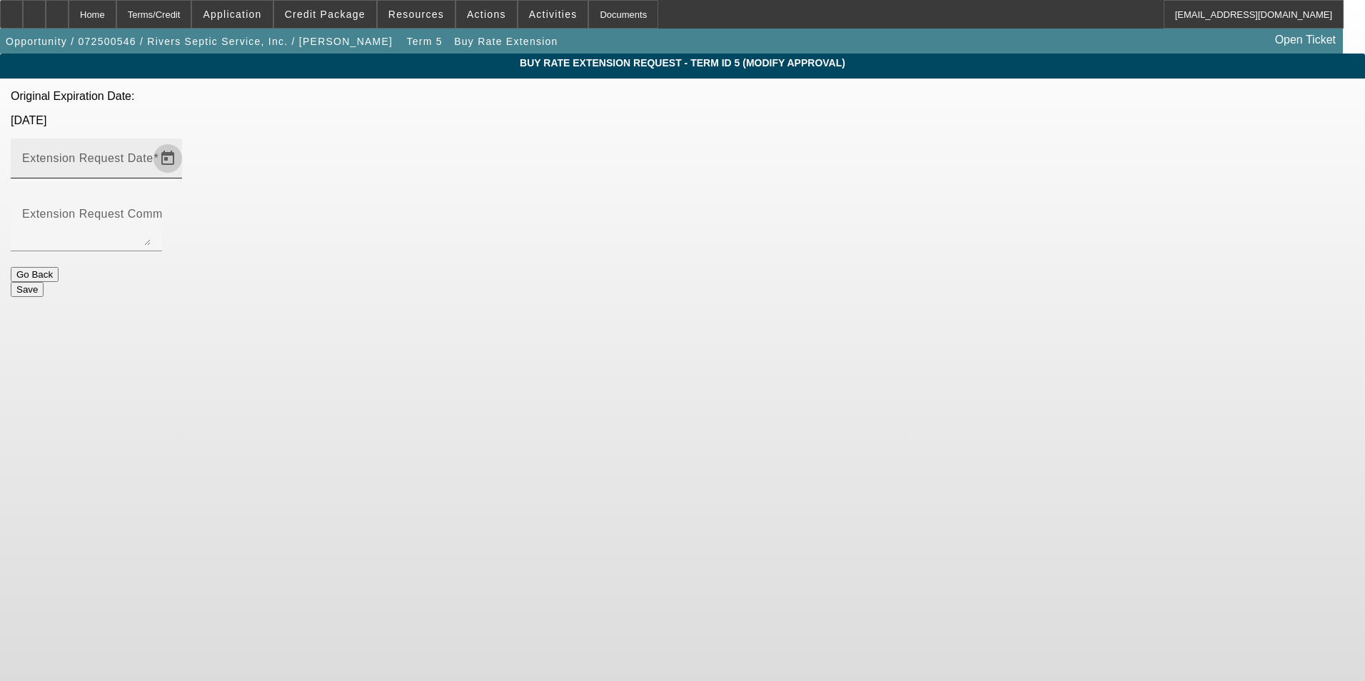
click at [185, 141] on span "Open calendar" at bounding box center [168, 158] width 34 height 34
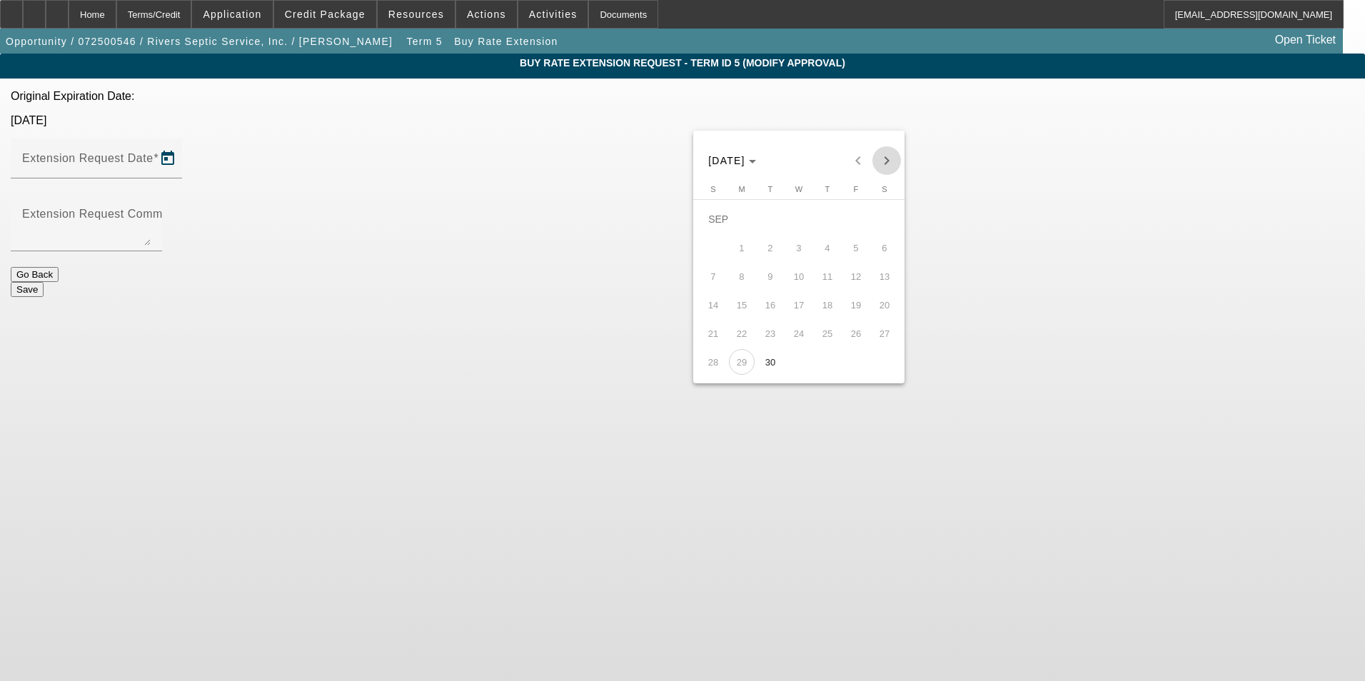
click at [885, 156] on span "Next month" at bounding box center [887, 160] width 29 height 29
click at [854, 157] on span "Previous month" at bounding box center [858, 160] width 29 height 29
click at [855, 337] on span "31" at bounding box center [856, 334] width 26 height 26
type input "[DATE]"
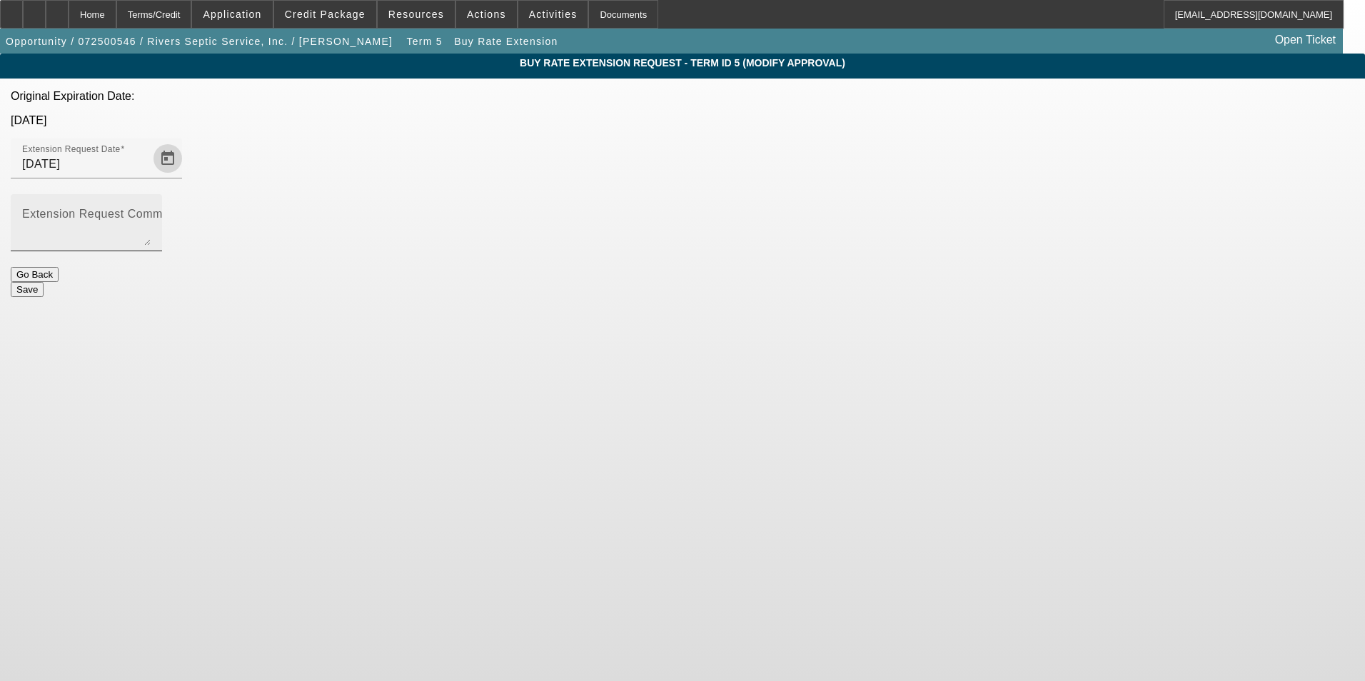
click at [180, 208] on mat-label "Extension Request Comment" at bounding box center [101, 214] width 158 height 12
click at [151, 211] on textarea "Extension Request Comment" at bounding box center [86, 228] width 129 height 34
type textarea "Hey guys, trucks almost done. It just needs to get inspected and tested with th…"
click at [44, 282] on button "Save" at bounding box center [27, 289] width 33 height 15
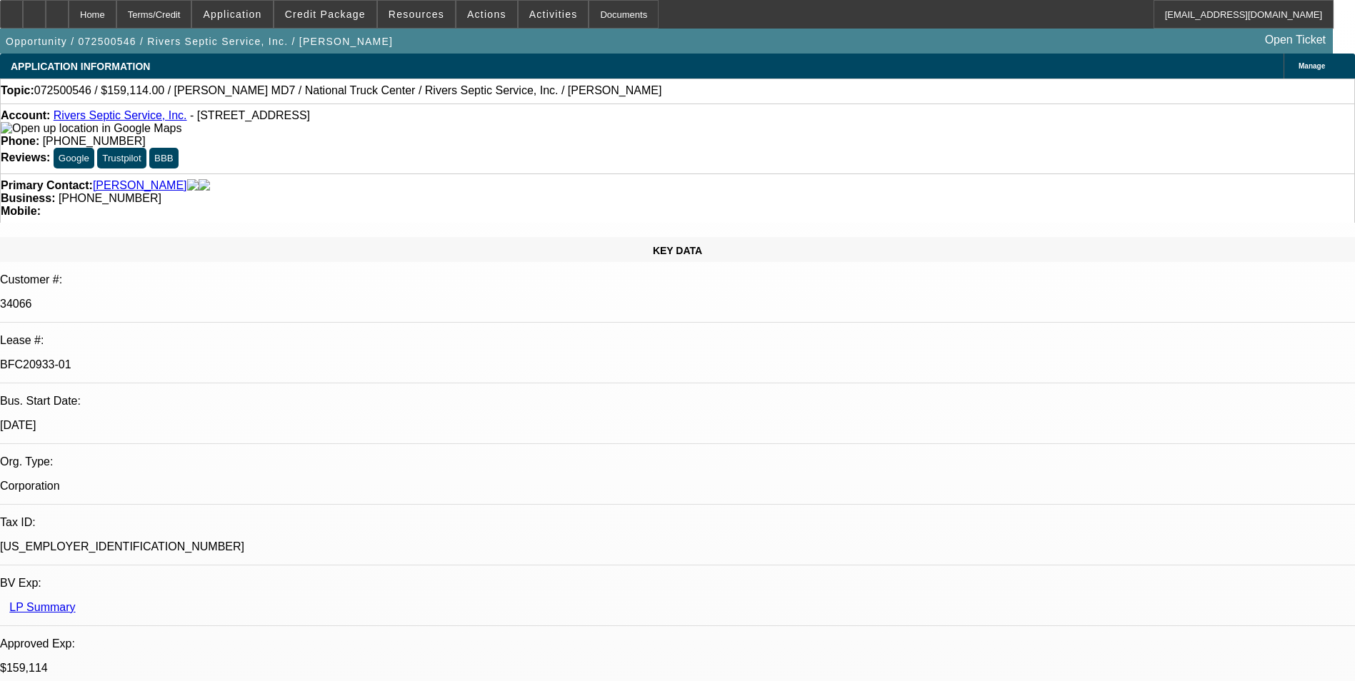
select select "0"
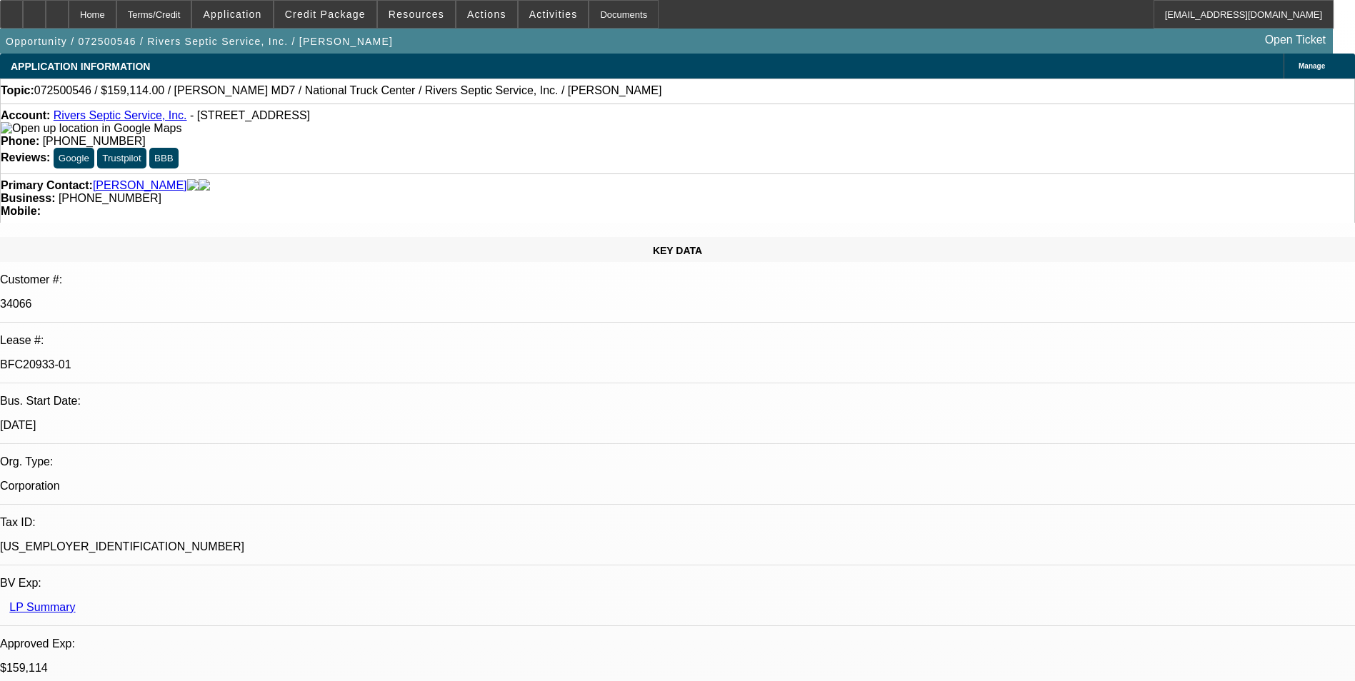
select select "0"
select select "2"
select select "0"
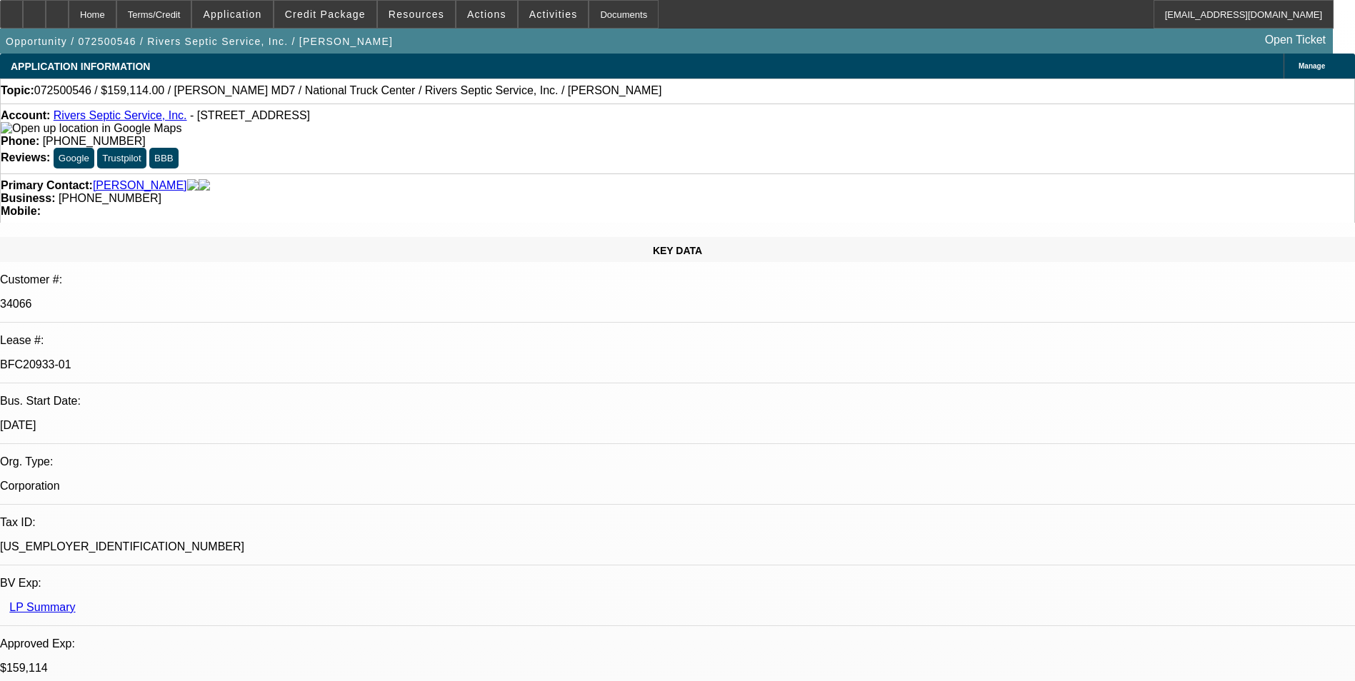
select select "2"
select select "0"
select select "1"
select select "6"
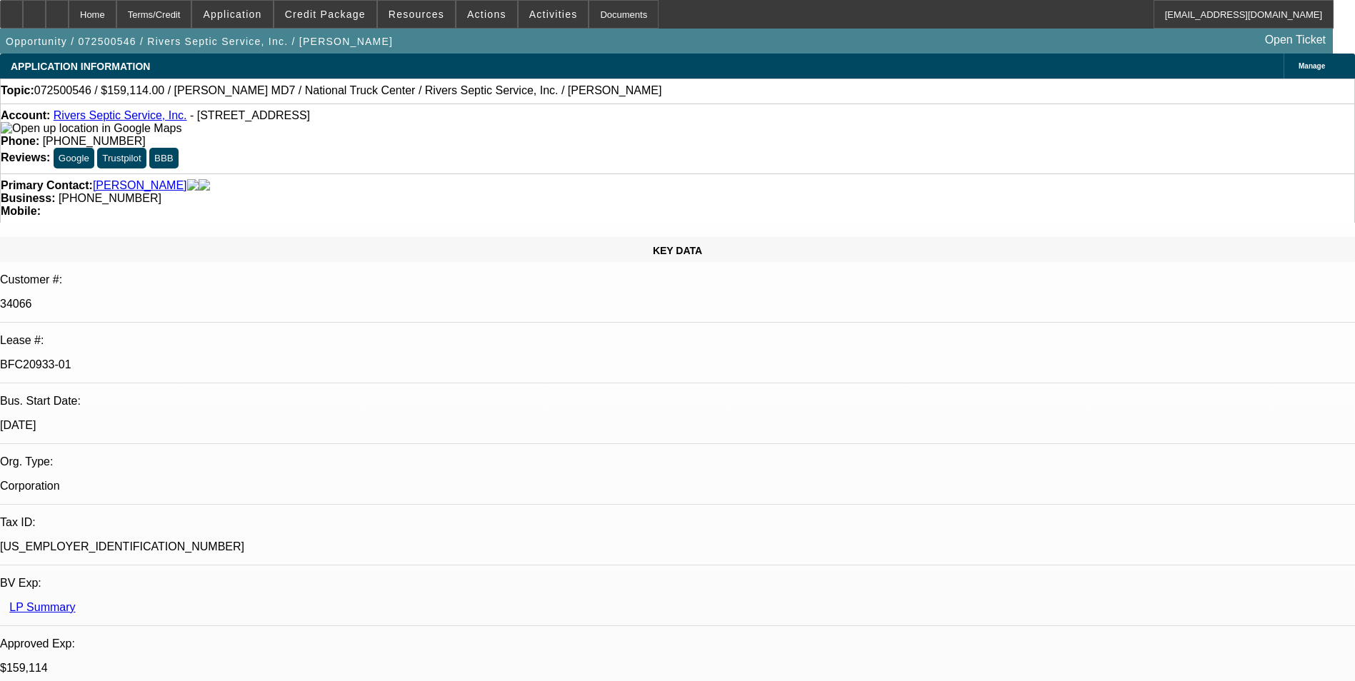
select select "1"
select select "6"
select select "1"
select select "2"
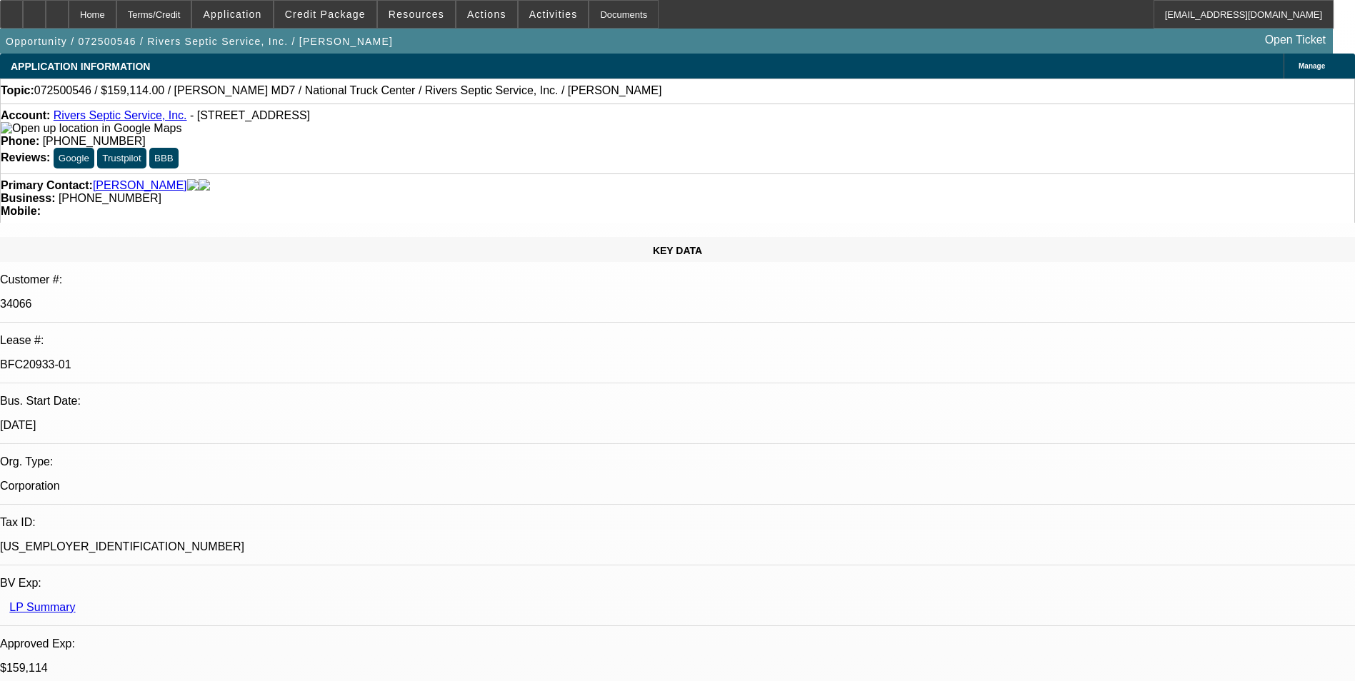
select select "6"
select select "1"
select select "2"
select select "6"
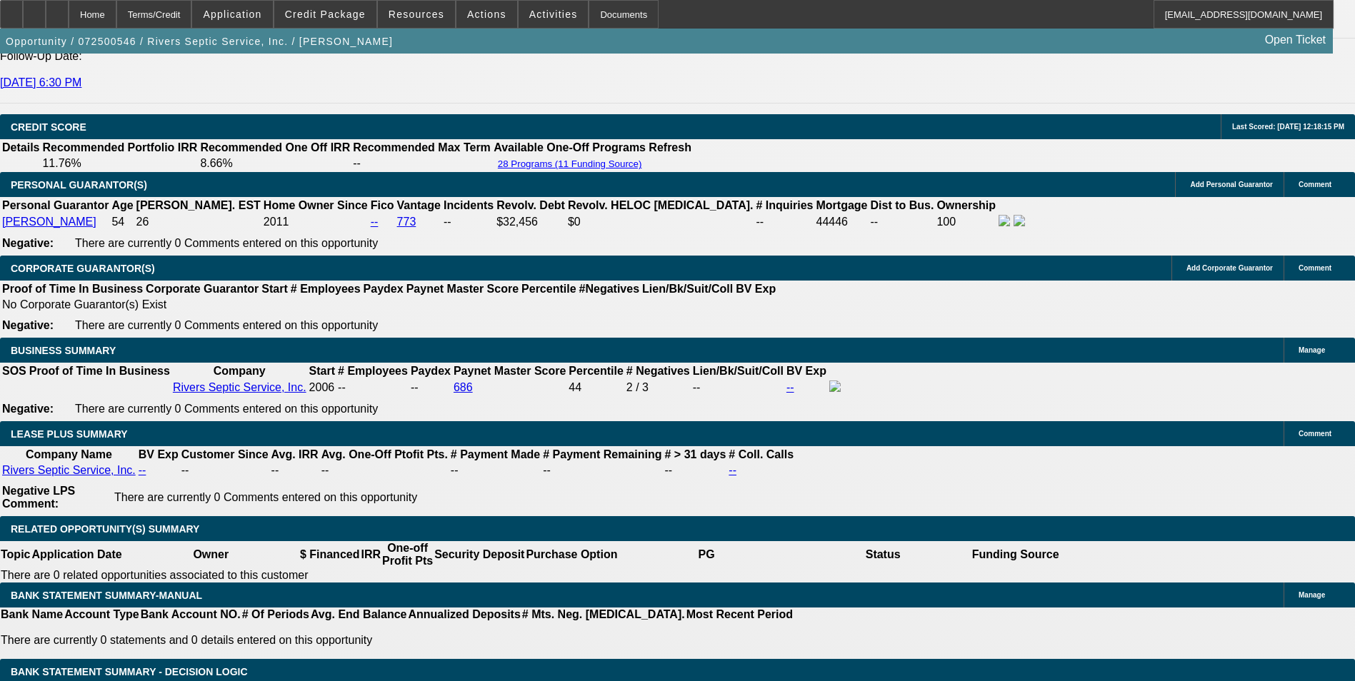
scroll to position [2277, 0]
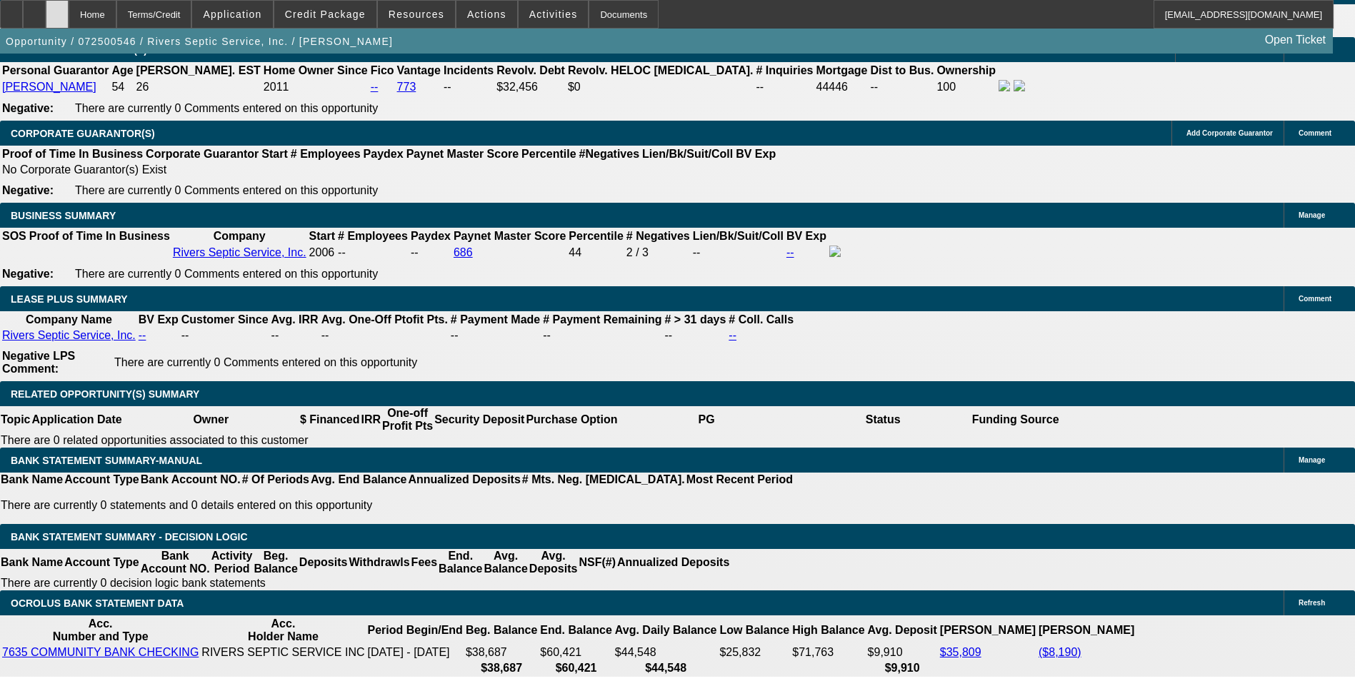
click at [69, 21] on div at bounding box center [57, 14] width 23 height 29
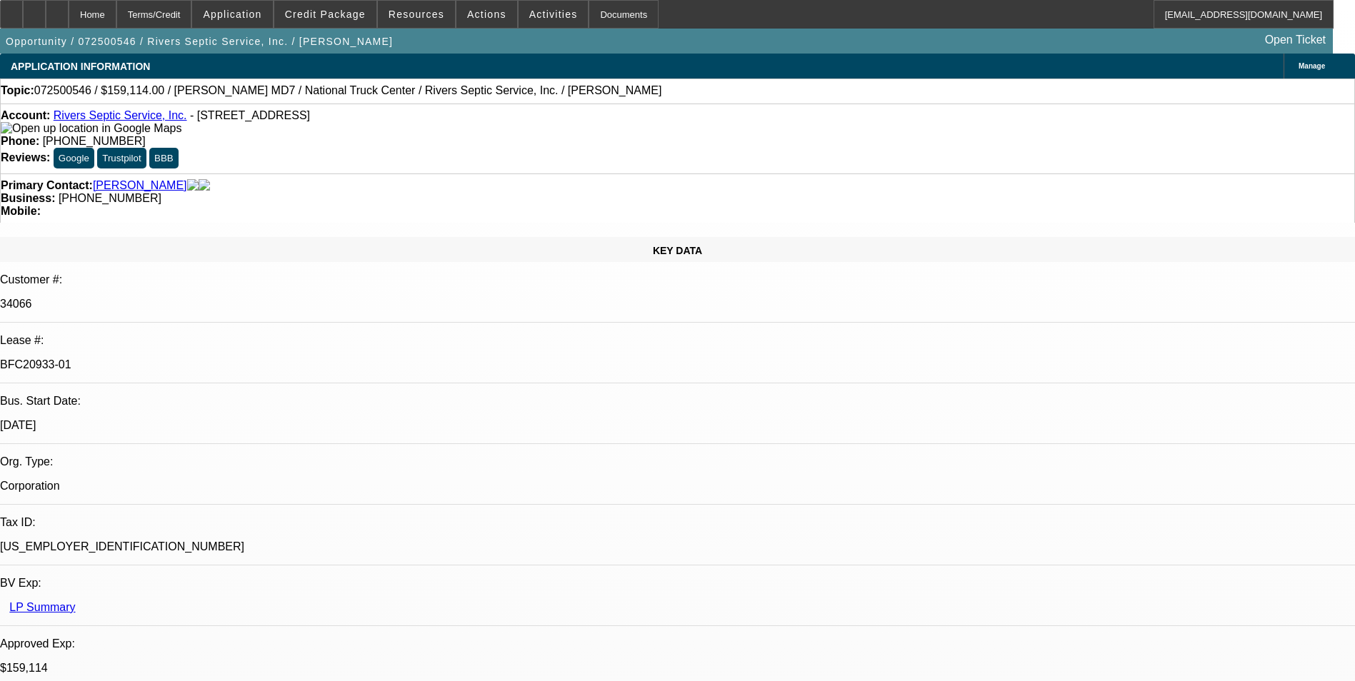
select select "0"
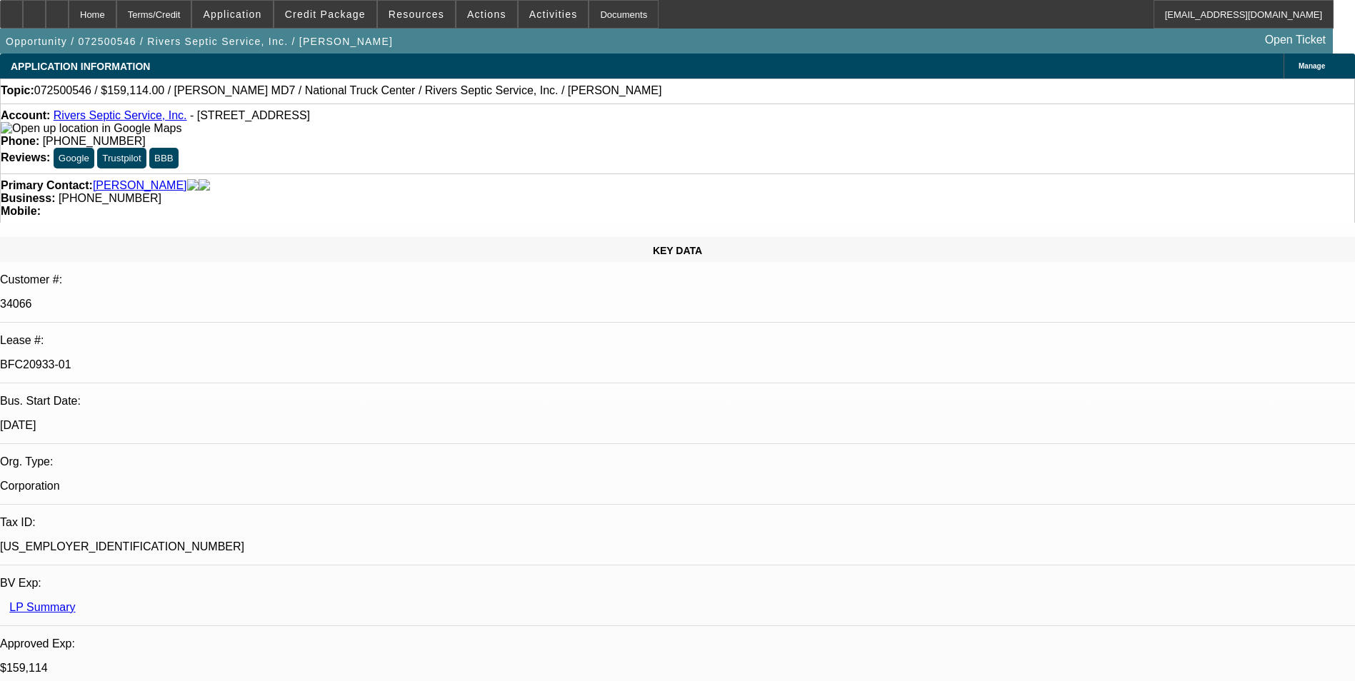
select select "0"
select select "2"
select select "0"
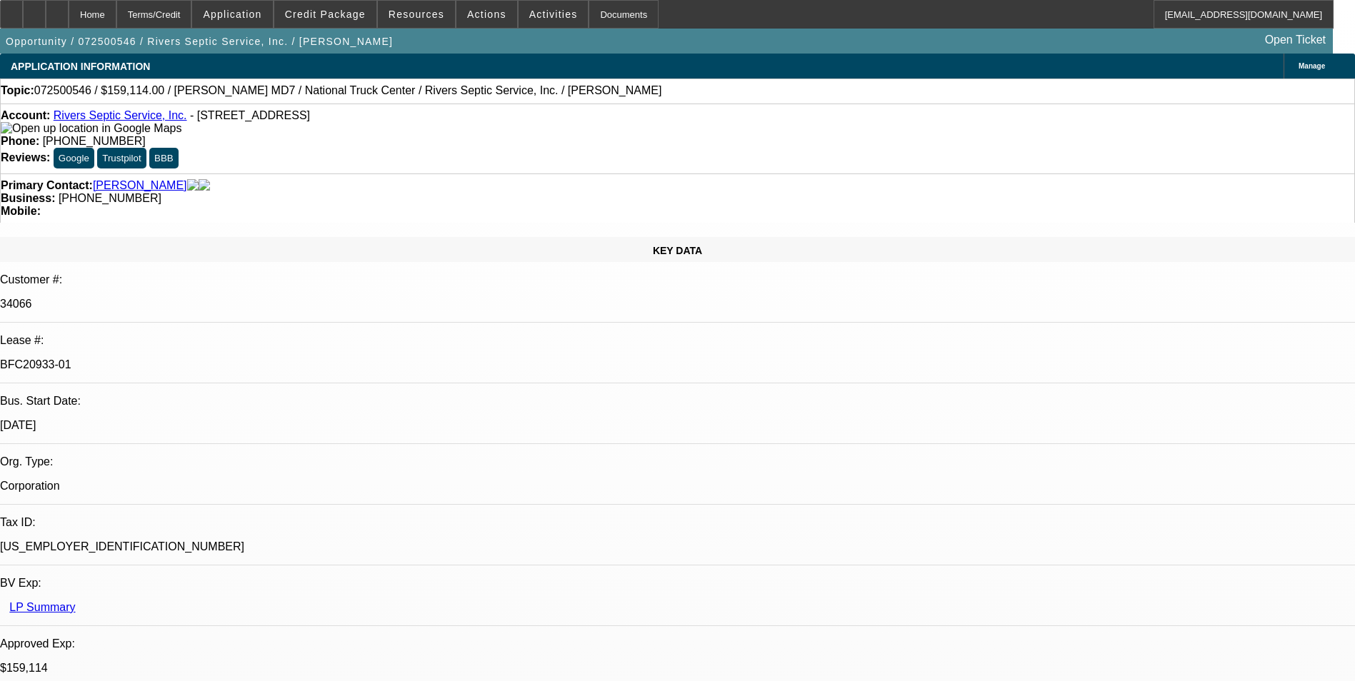
select select "2"
select select "0"
select select "1"
select select "6"
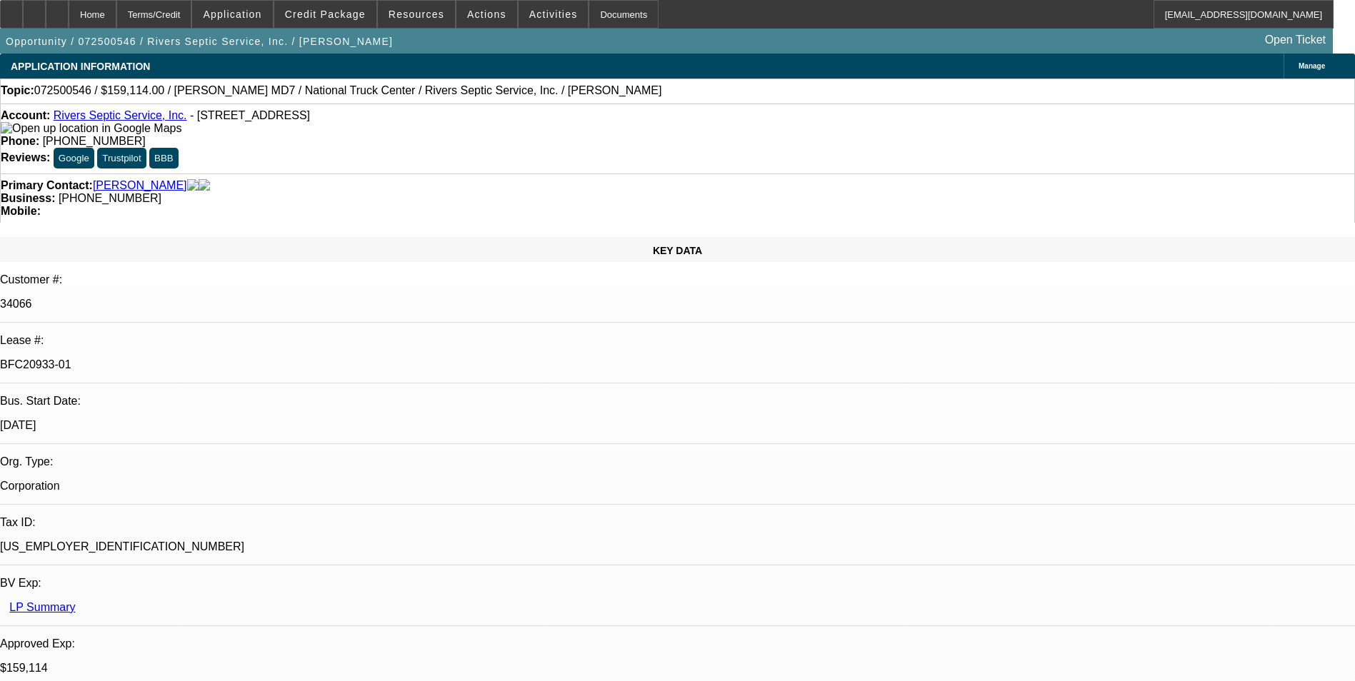
select select "1"
select select "6"
select select "1"
select select "2"
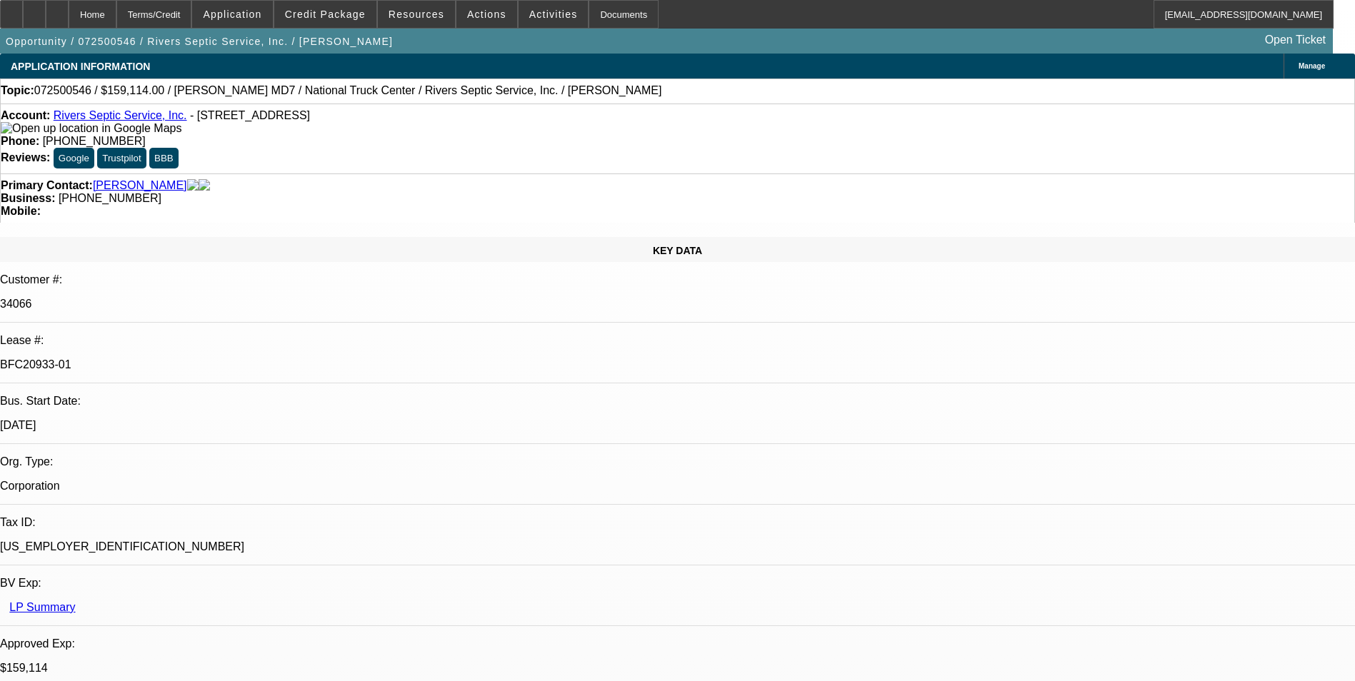
select select "6"
select select "1"
select select "2"
select select "6"
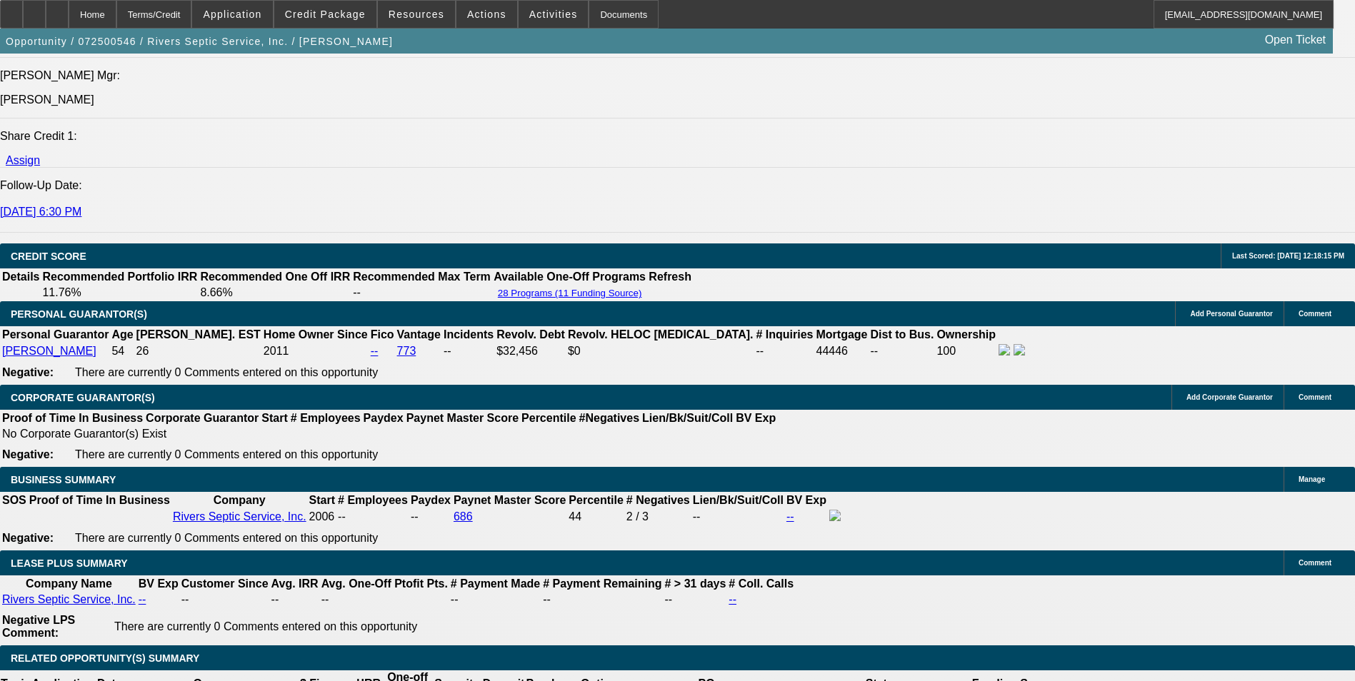
scroll to position [2214, 0]
